Goal: Task Accomplishment & Management: Manage account settings

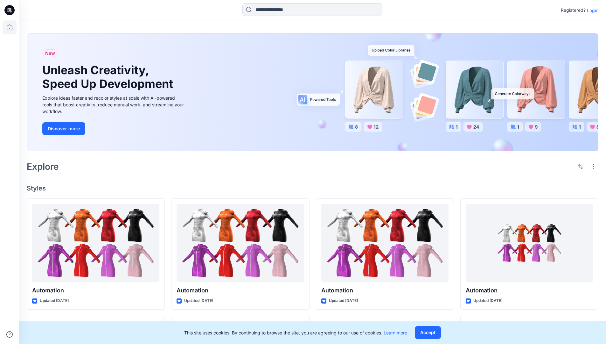
click at [591, 10] on p "Login" at bounding box center [592, 10] width 11 height 7
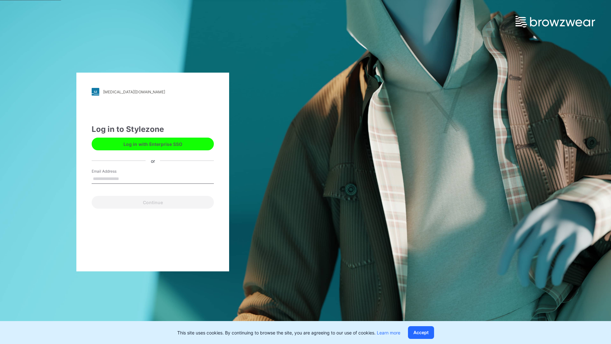
click at [126, 178] on input "Email Address" at bounding box center [153, 179] width 122 height 10
type input "**"
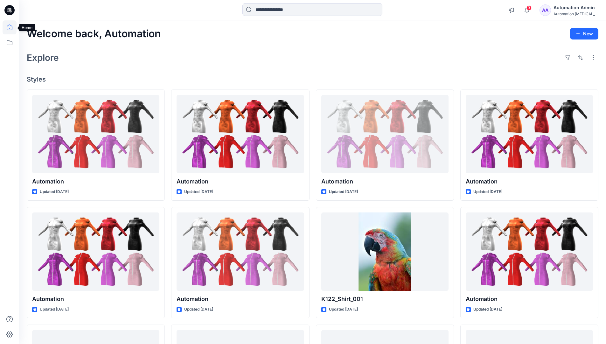
click at [12, 27] on icon at bounding box center [10, 28] width 6 height 6
